Goal: Obtain resource: Obtain resource

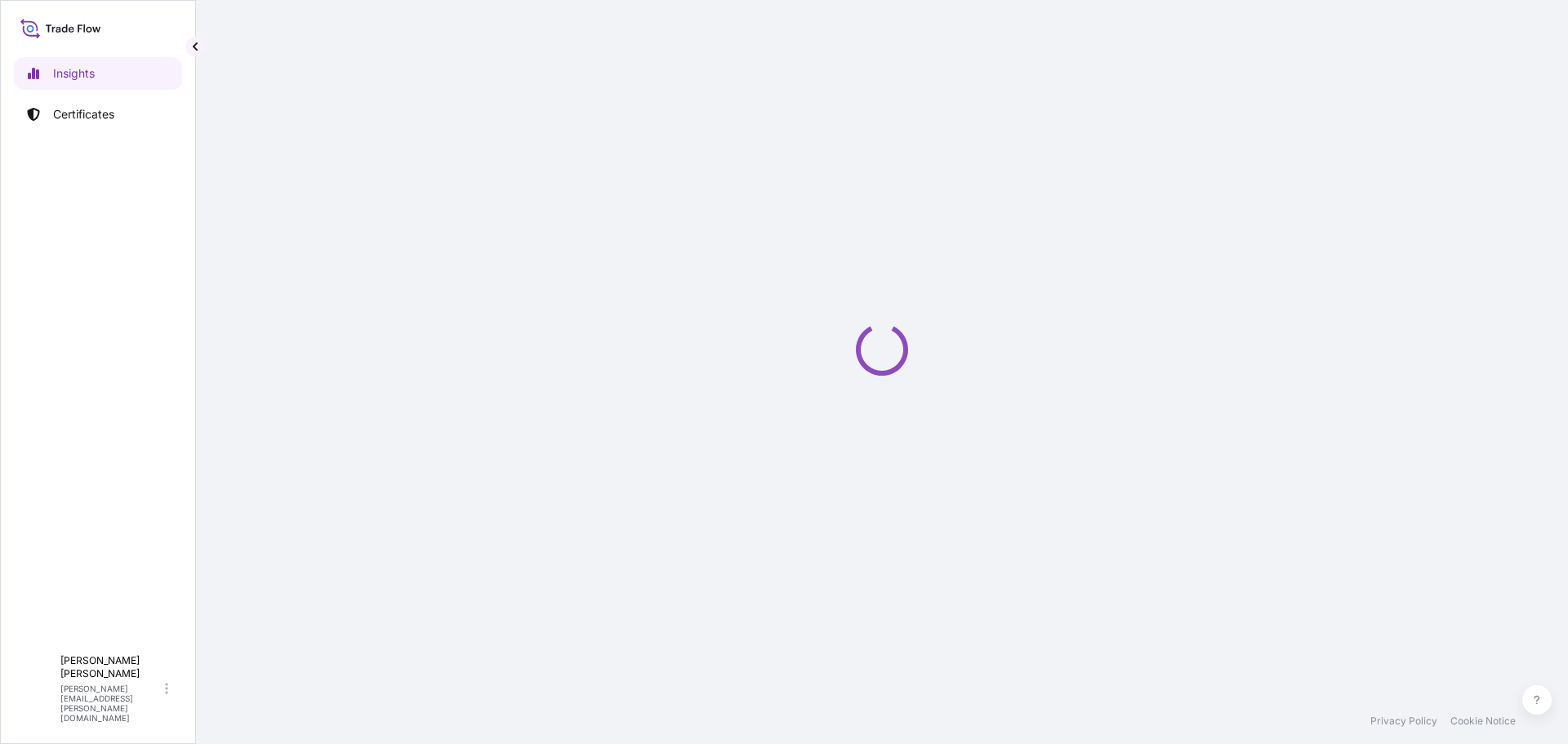
select select "2025"
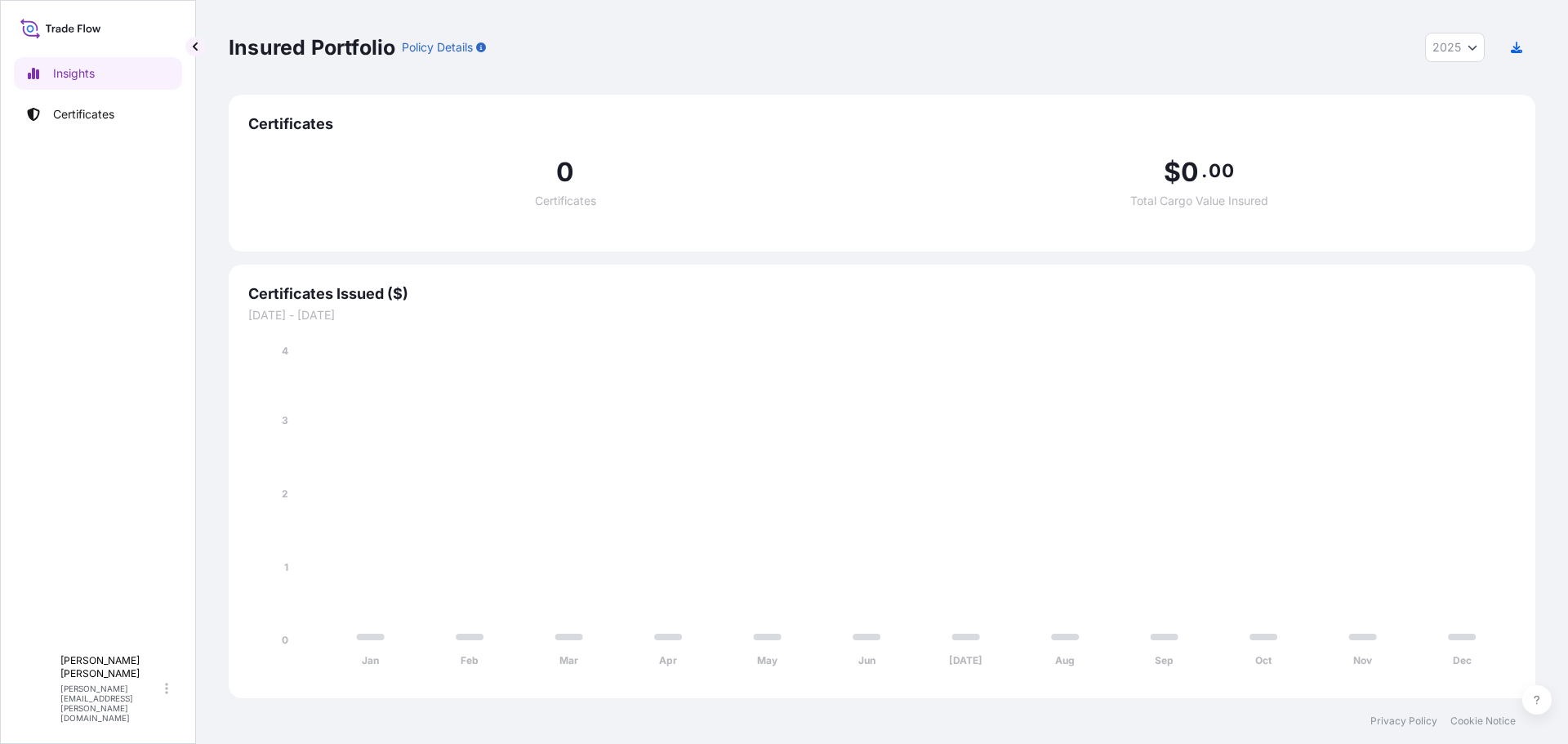
drag, startPoint x: 0, startPoint y: 0, endPoint x: 995, endPoint y: 79, distance: 998.1
click at [995, 79] on div "Insured Portfolio Policy Details 2025 2025 2024 2023 2022" at bounding box center [882, 47] width 1307 height 95
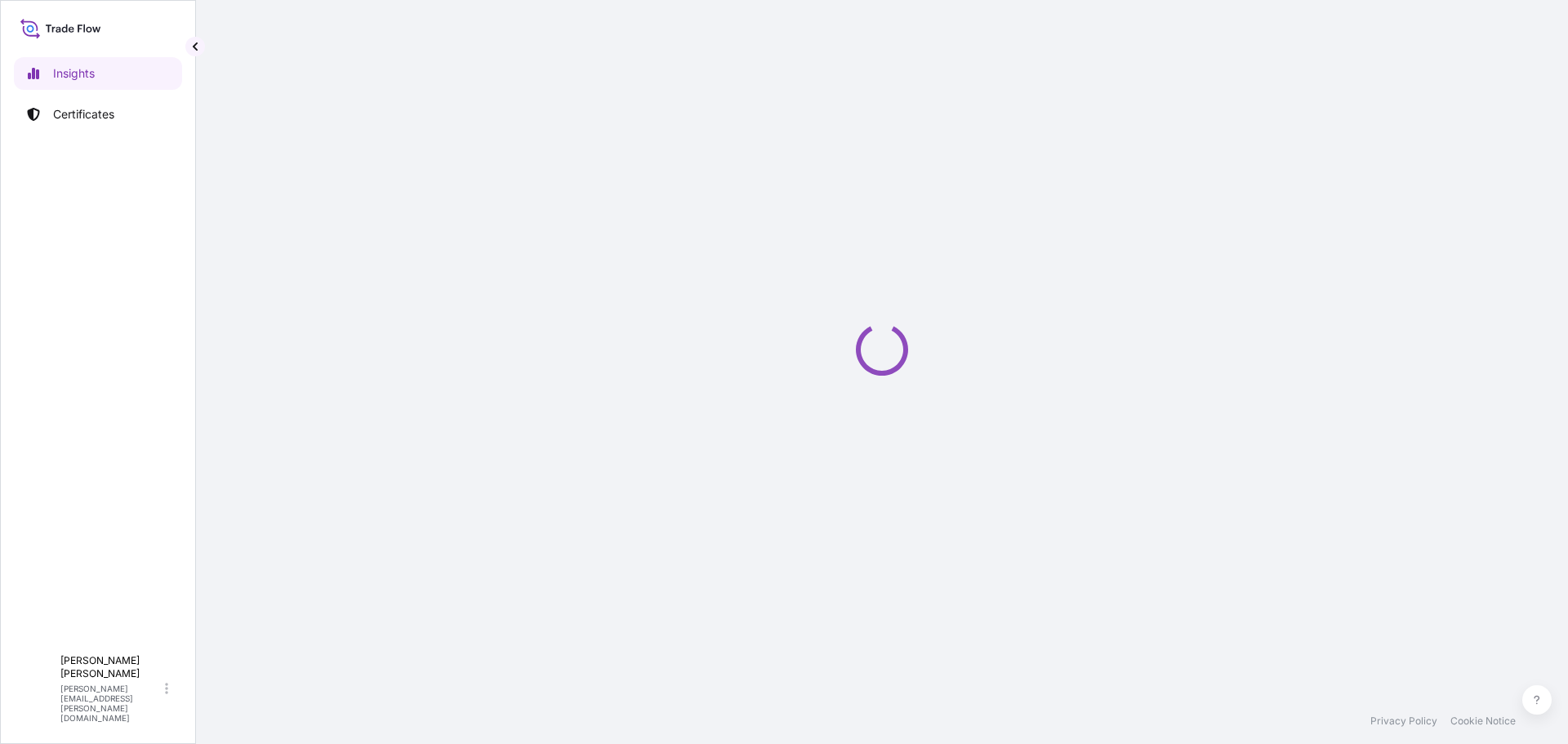
select select "2025"
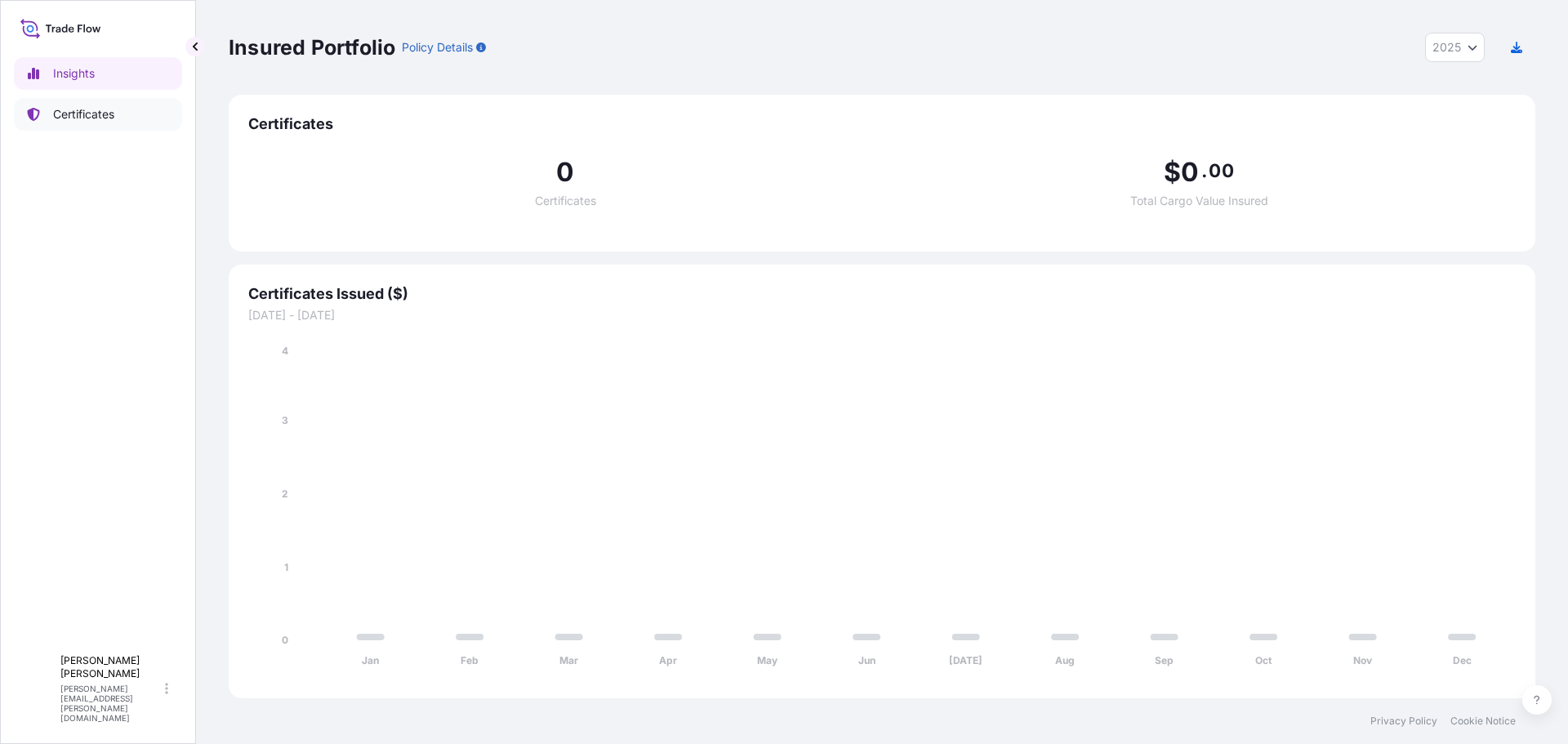
click at [78, 118] on p "Certificates" at bounding box center [83, 115] width 61 height 16
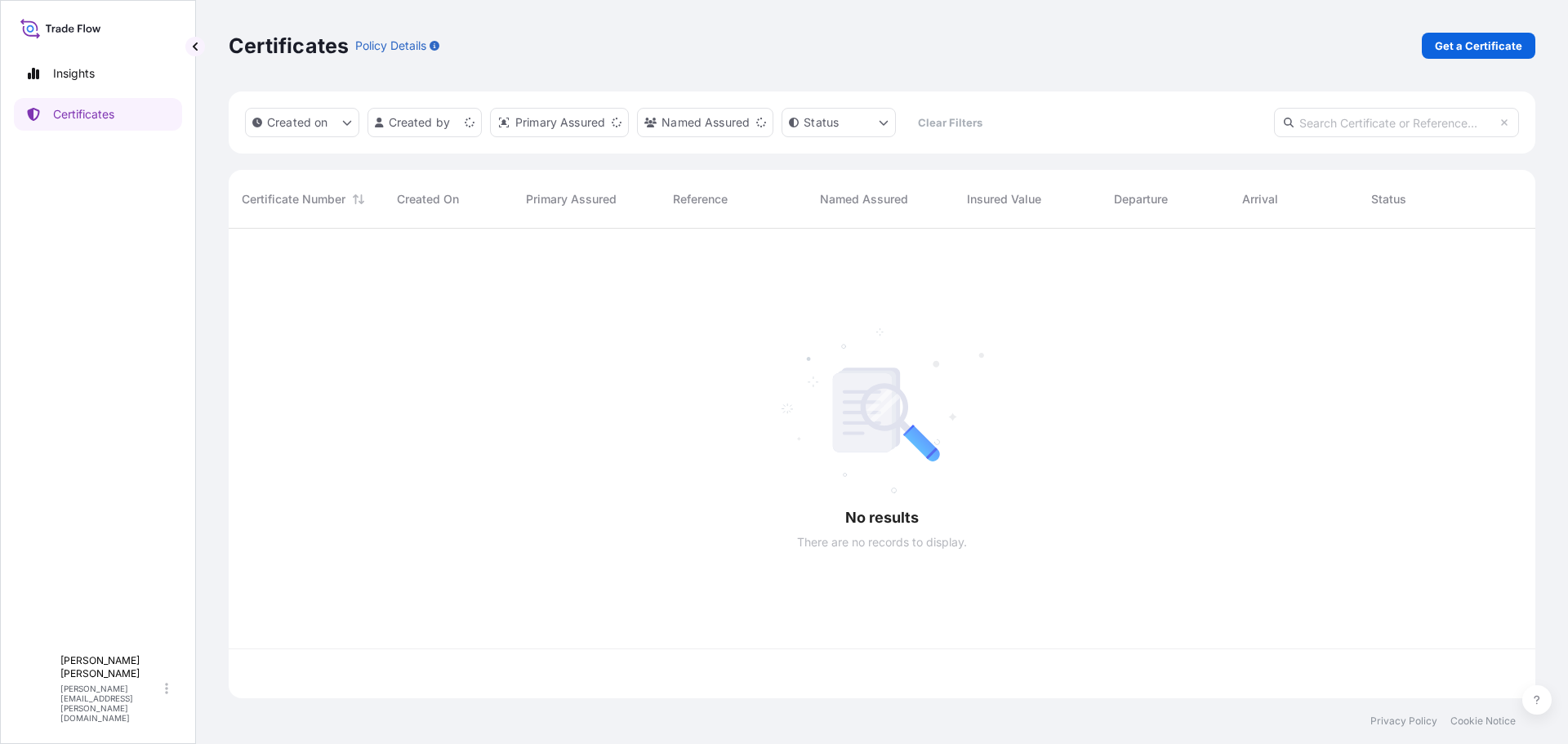
scroll to position [466, 1295]
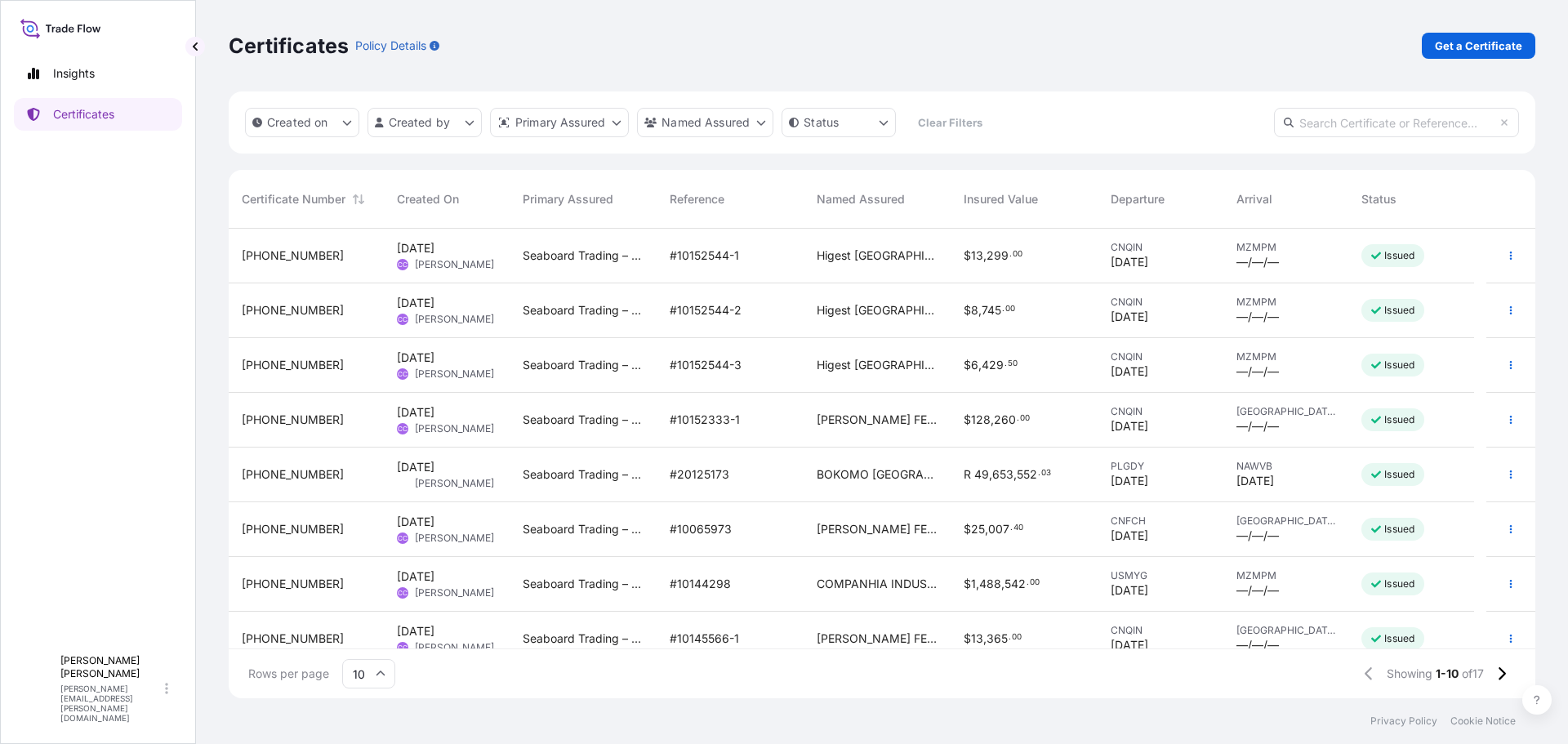
click at [857, 481] on span "BOKOMO [GEOGRAPHIC_DATA]" at bounding box center [877, 474] width 121 height 16
